Goal: Task Accomplishment & Management: Manage account settings

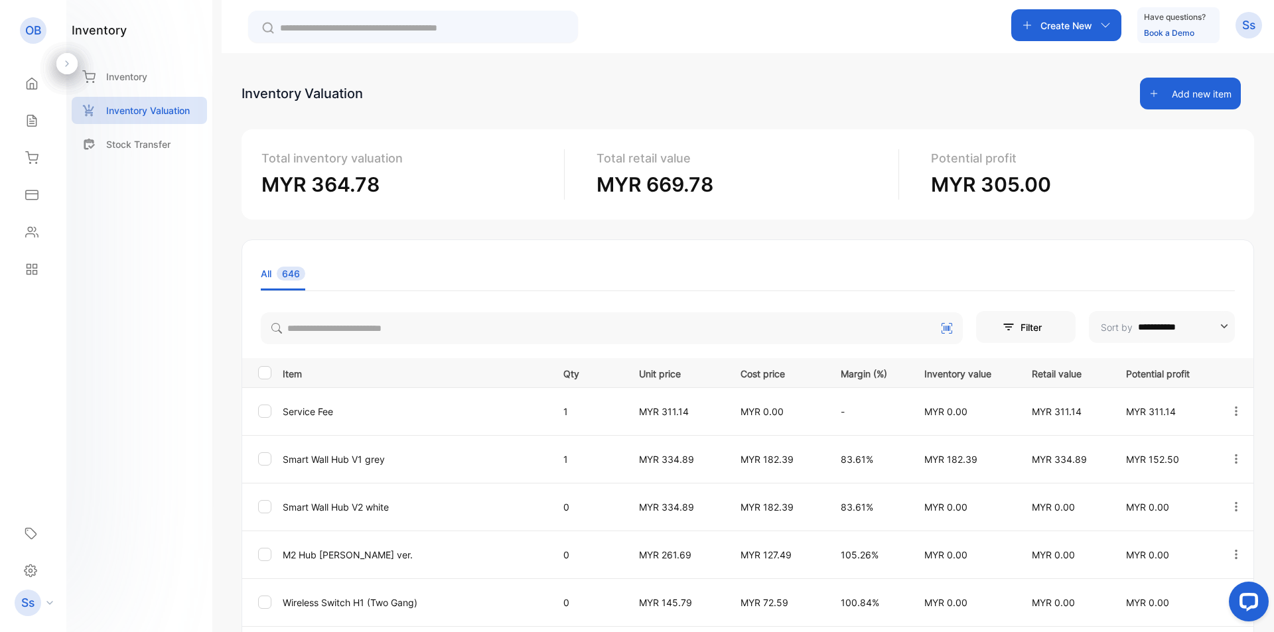
scroll to position [133, 0]
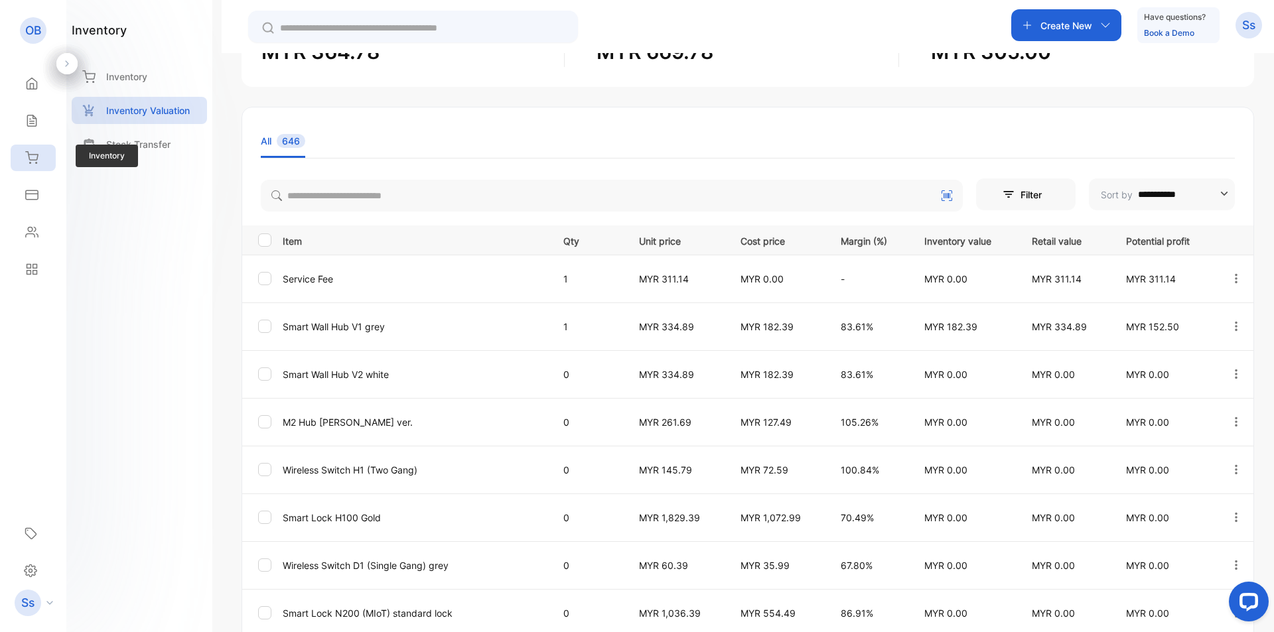
click at [38, 159] on icon at bounding box center [31, 157] width 13 height 13
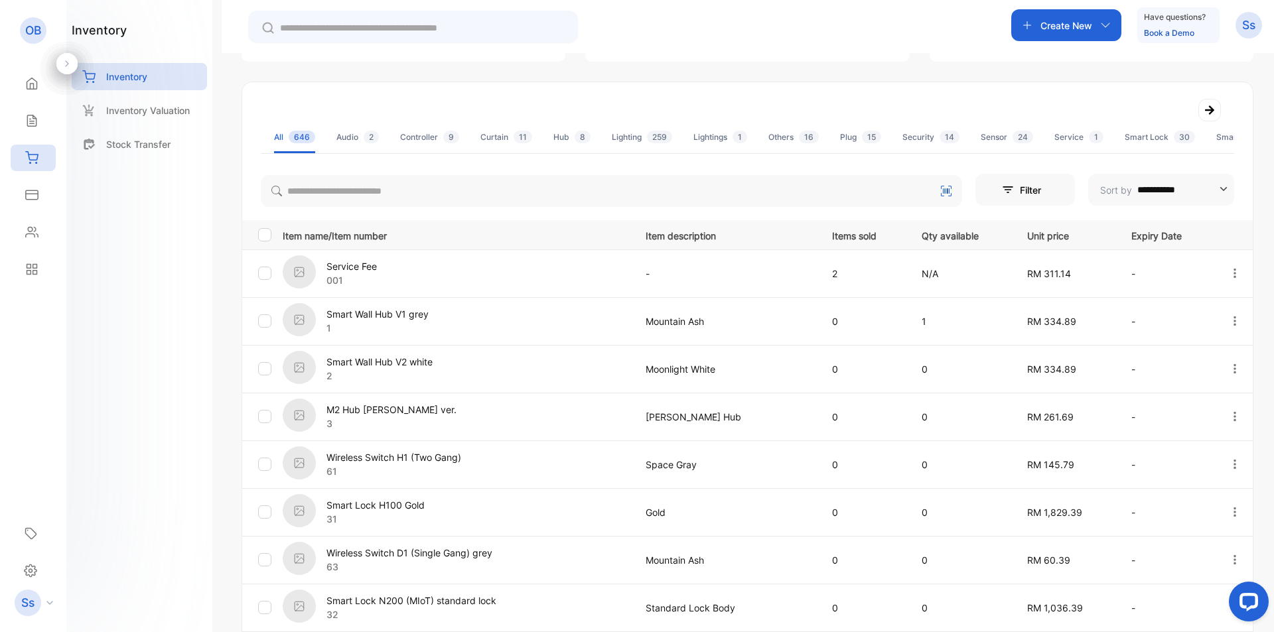
scroll to position [17, 0]
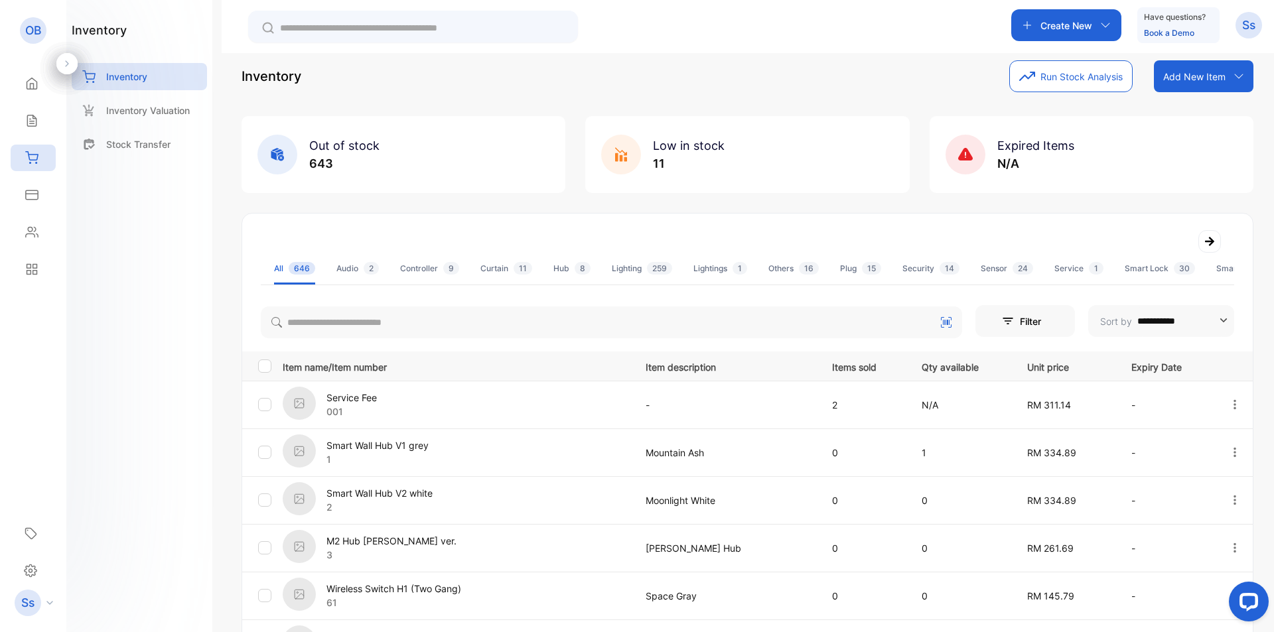
click at [654, 151] on span "Low in stock" at bounding box center [689, 146] width 72 height 14
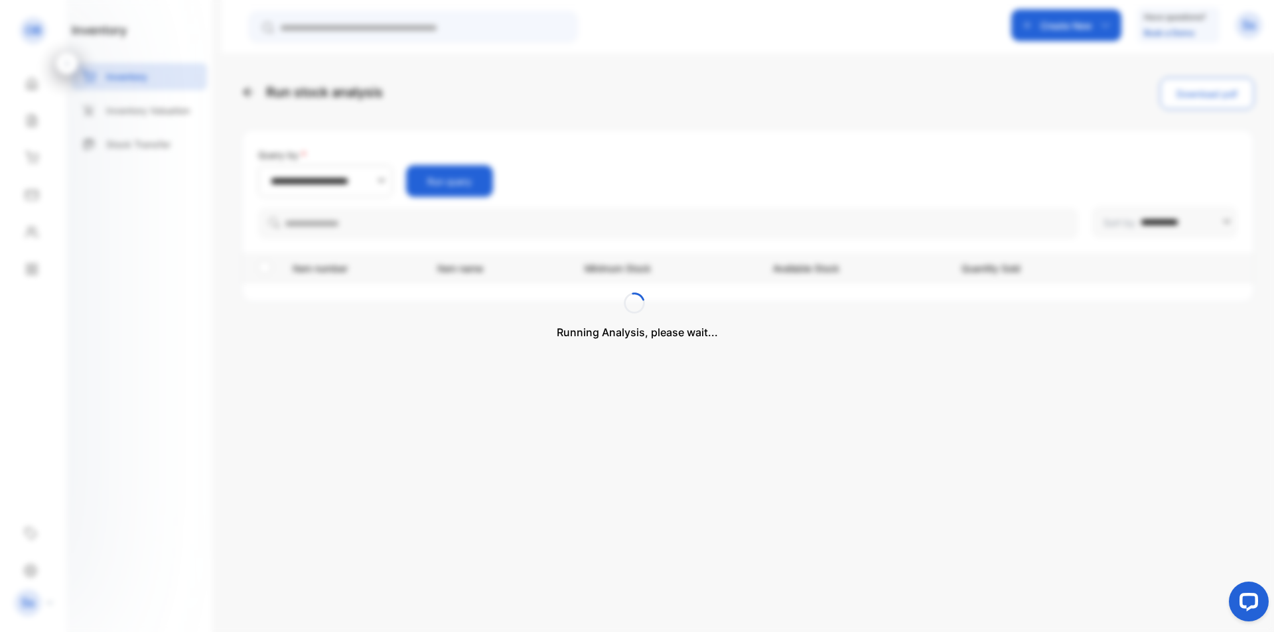
click at [246, 340] on div "Running Analysis, please wait..." at bounding box center [637, 316] width 1274 height 632
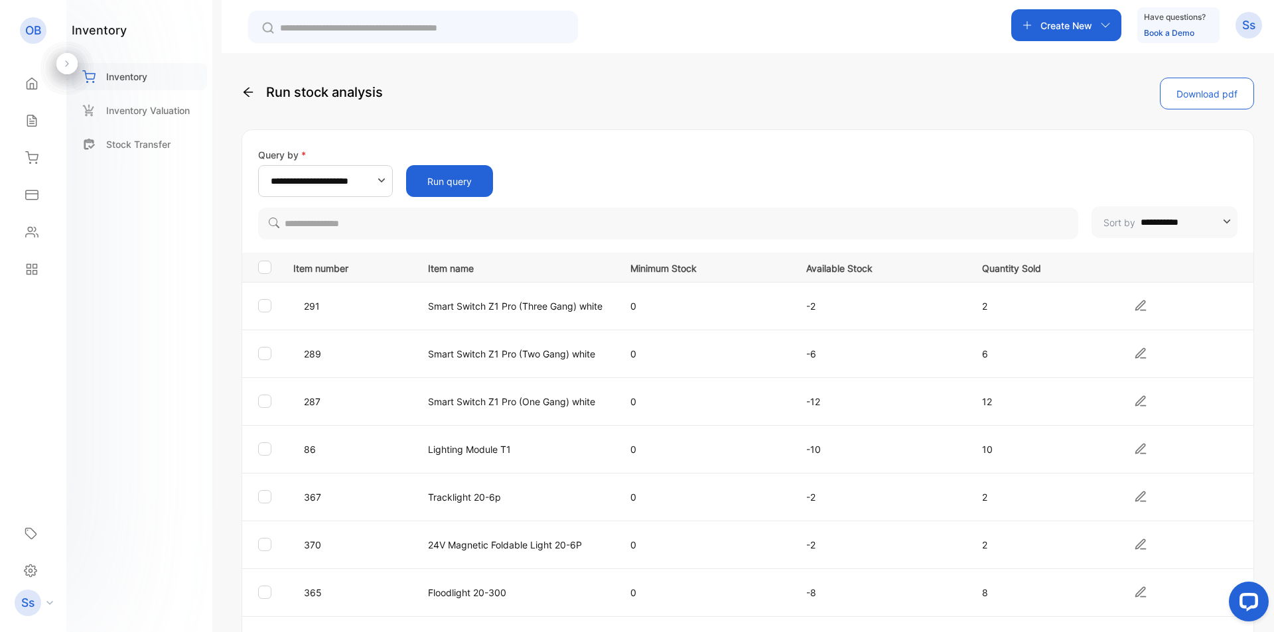
click at [167, 84] on div "Inventory" at bounding box center [139, 76] width 135 height 27
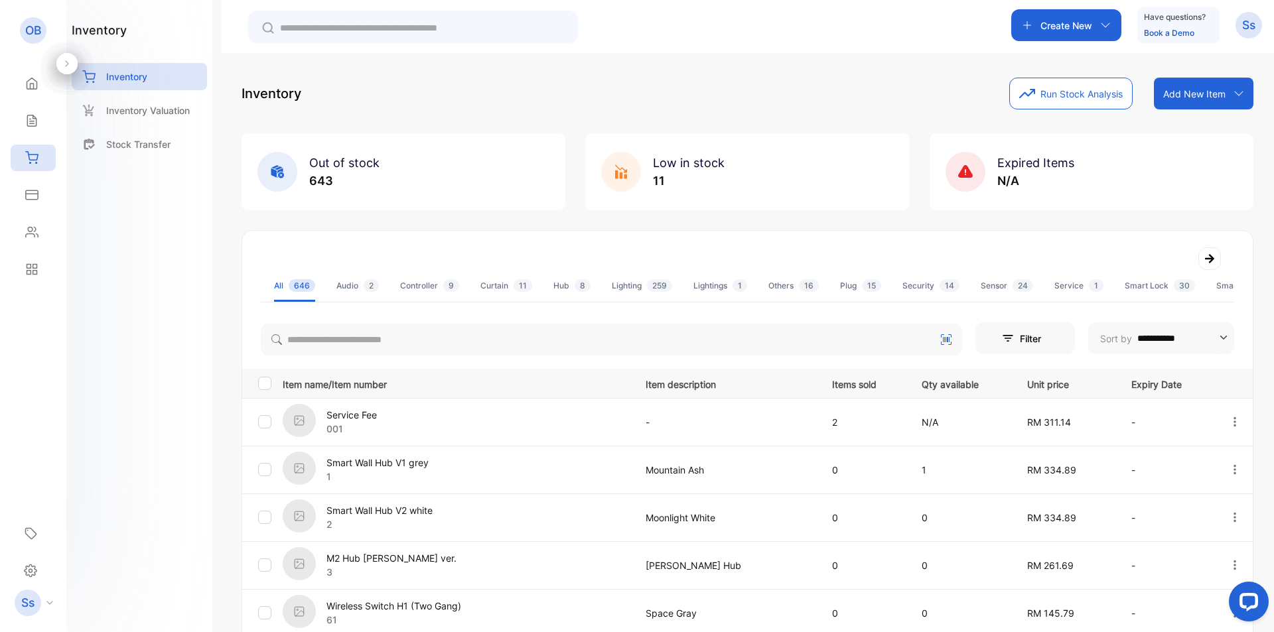
click at [1238, 96] on icon at bounding box center [1239, 93] width 11 height 11
click at [1041, 228] on div "**********" at bounding box center [748, 522] width 1012 height 889
click at [153, 106] on p "Inventory Valuation" at bounding box center [148, 111] width 84 height 14
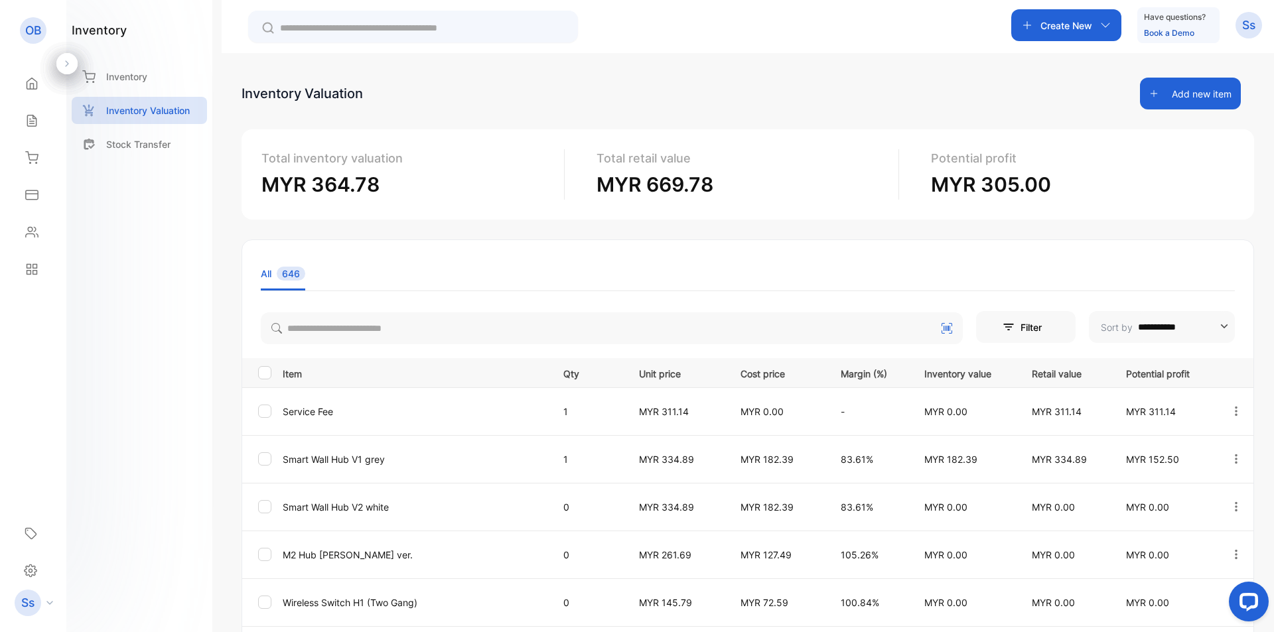
click at [1109, 35] on div "Create New" at bounding box center [1066, 25] width 110 height 32
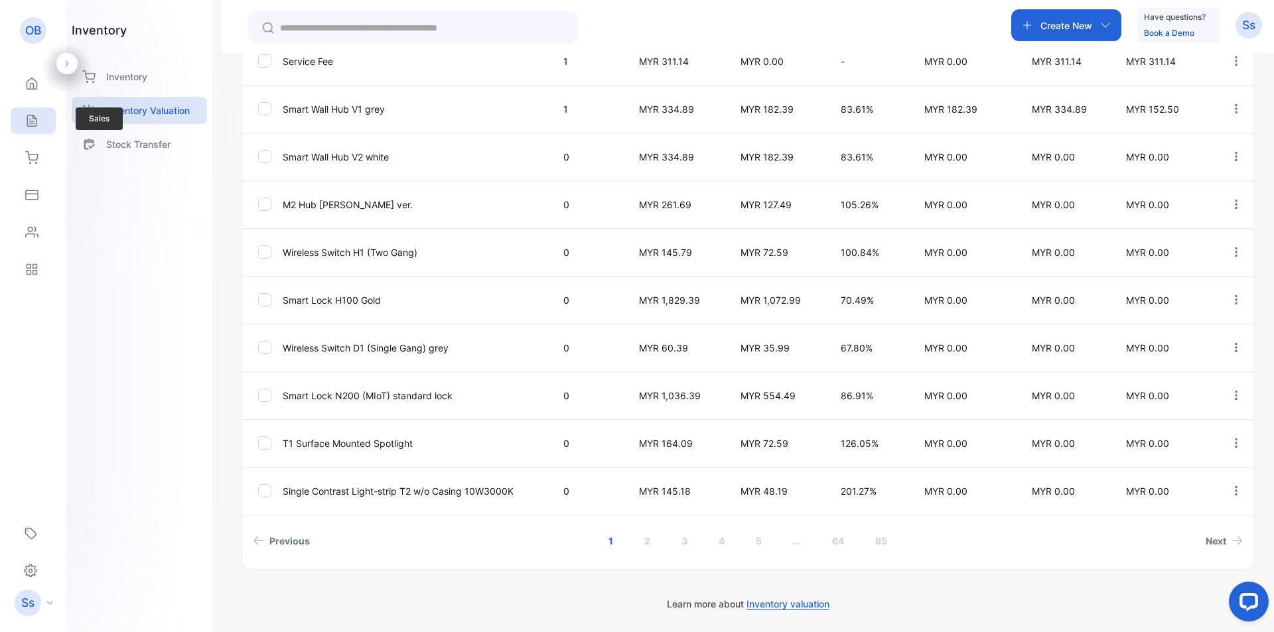
click at [31, 113] on div "Sales" at bounding box center [33, 121] width 45 height 27
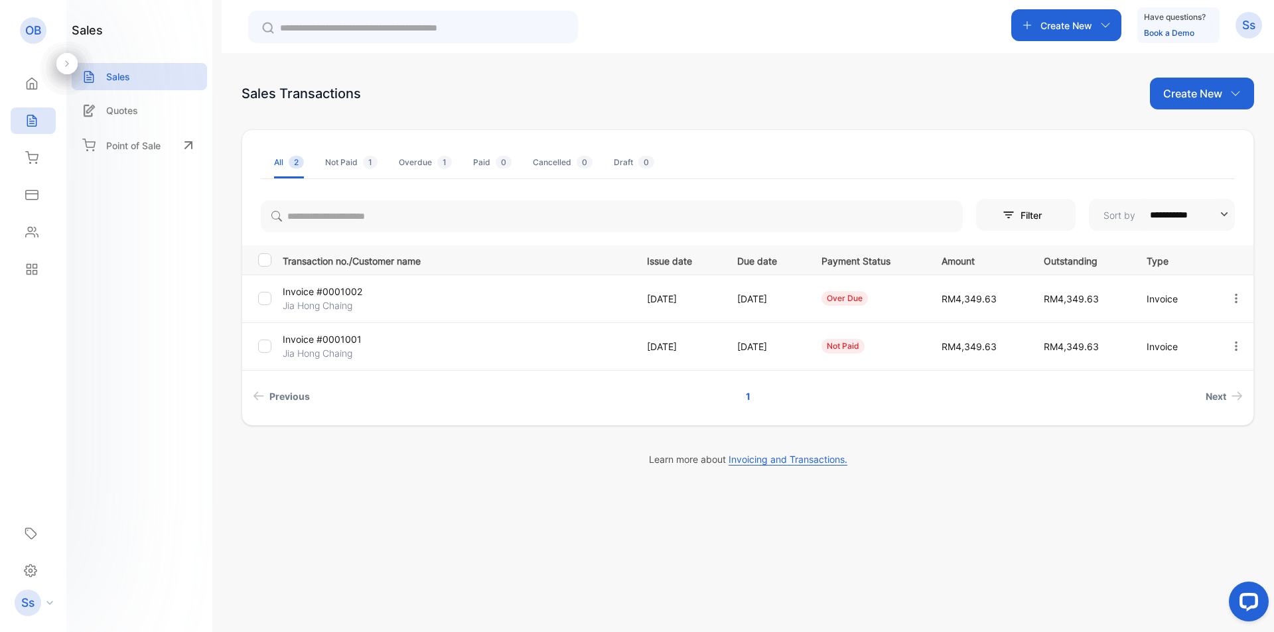
click at [1236, 300] on icon "button" at bounding box center [1236, 299] width 12 height 12
click at [1062, 434] on div "**********" at bounding box center [748, 272] width 1013 height 389
click at [1227, 347] on div at bounding box center [1236, 346] width 34 height 27
click at [1232, 346] on icon "button" at bounding box center [1236, 346] width 12 height 12
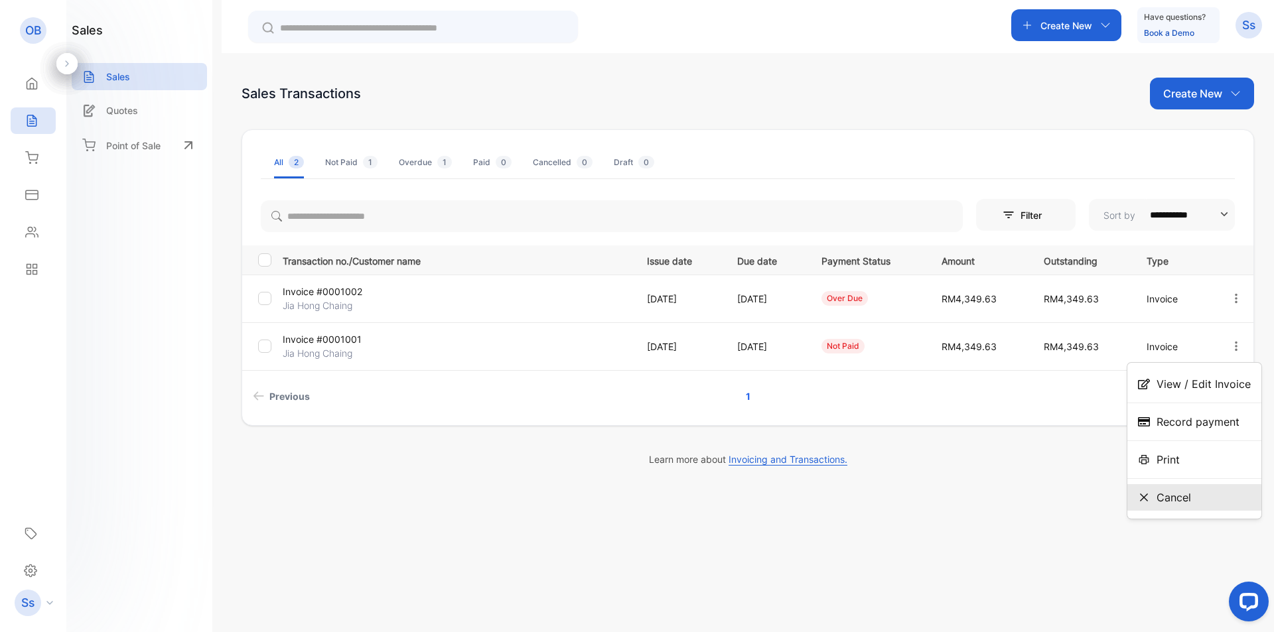
click at [1187, 502] on span "Cancel" at bounding box center [1174, 498] width 35 height 16
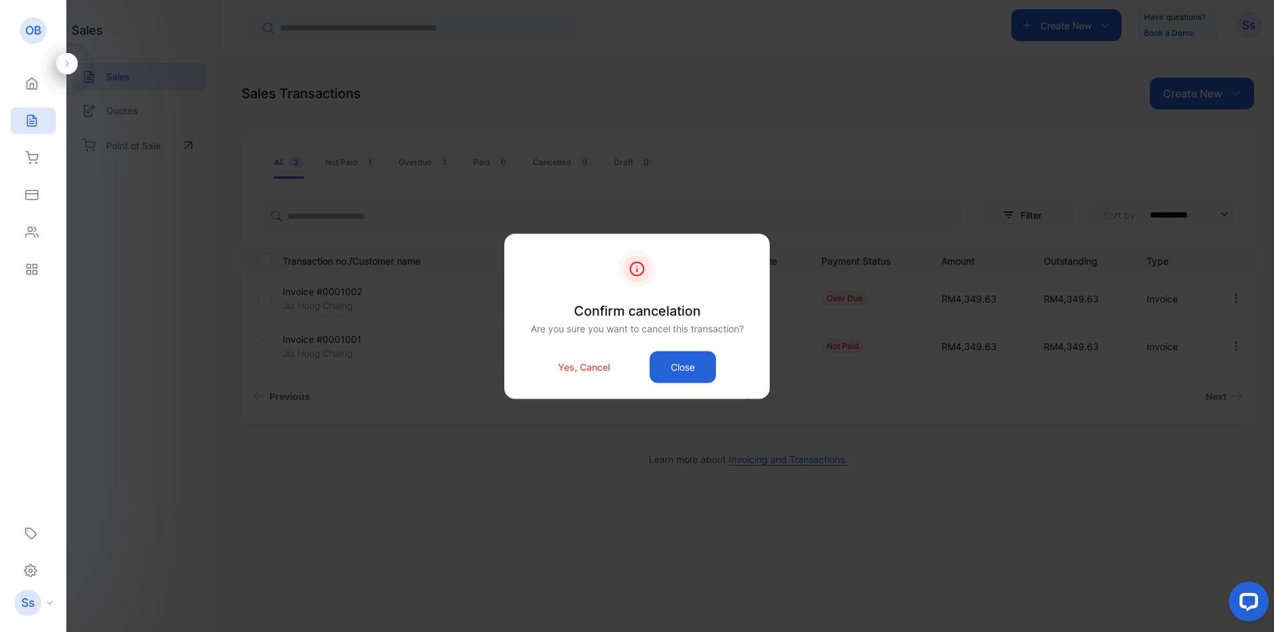
click at [586, 376] on div "Yes, Cancel Close" at bounding box center [637, 367] width 226 height 32
click at [587, 367] on p "Yes, Cancel" at bounding box center [584, 367] width 52 height 14
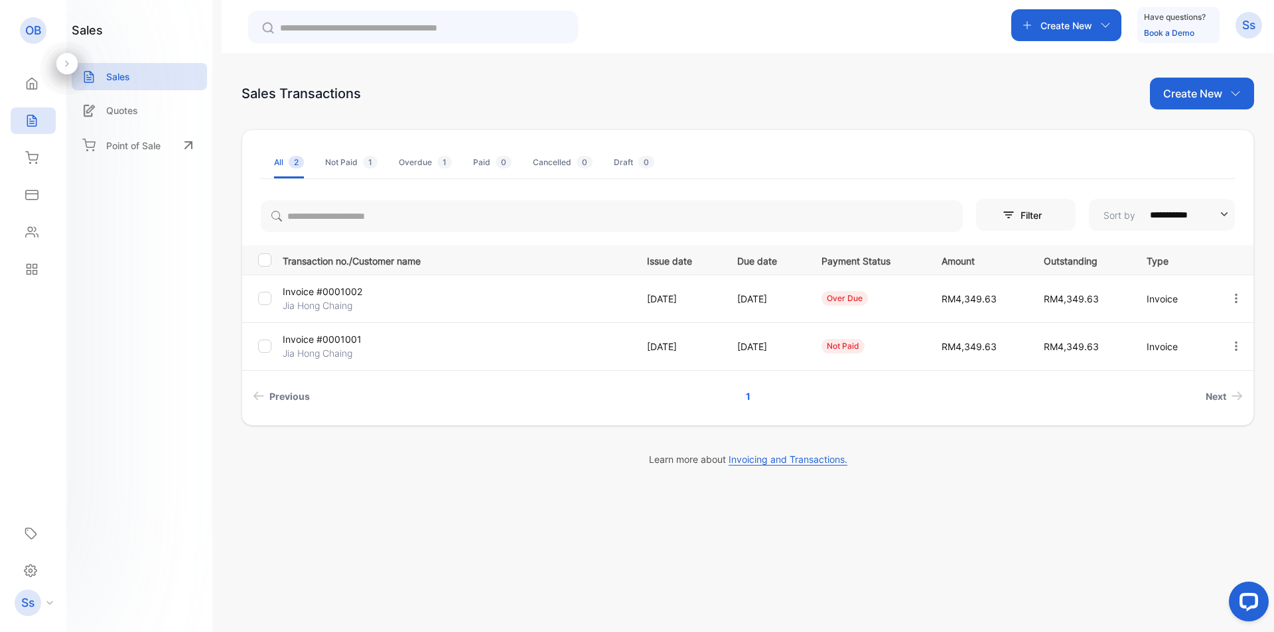
click at [1228, 345] on div at bounding box center [1236, 346] width 34 height 27
click at [1236, 345] on icon "button" at bounding box center [1236, 345] width 3 height 9
click at [1173, 492] on span "Cancel" at bounding box center [1174, 498] width 35 height 16
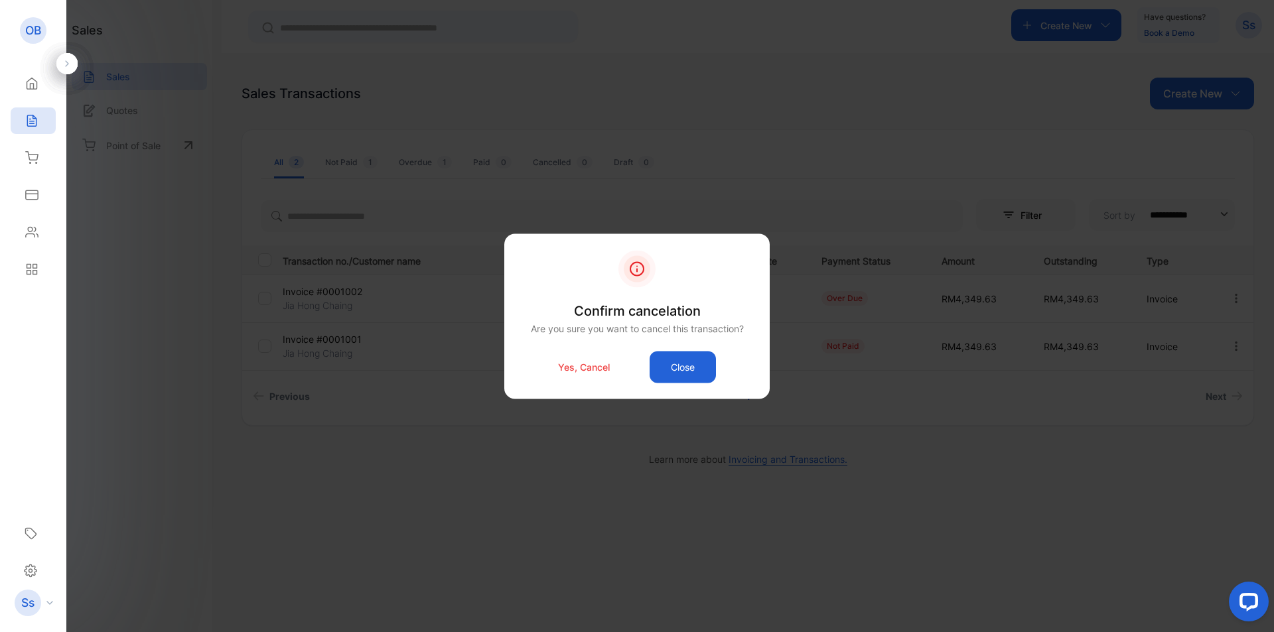
click at [594, 370] on p "Yes, Cancel" at bounding box center [584, 367] width 52 height 14
